Goal: Task Accomplishment & Management: Use online tool/utility

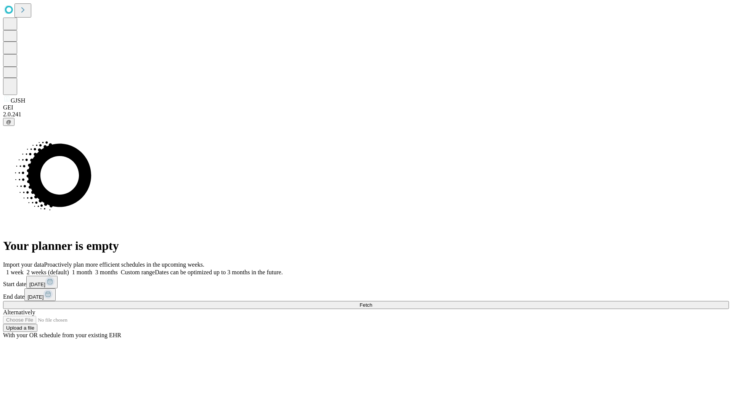
click at [372, 302] on span "Fetch" at bounding box center [366, 305] width 13 height 6
